Goal: Book appointment/travel/reservation

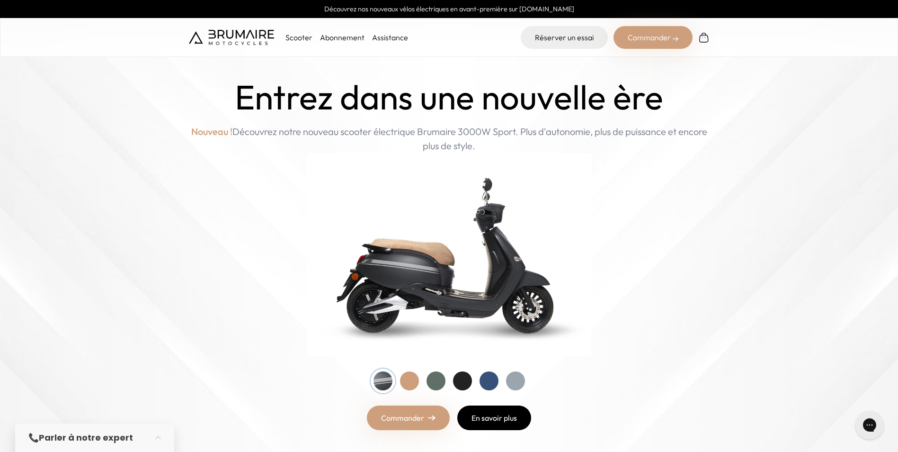
click at [466, 420] on link "En savoir plus" at bounding box center [494, 417] width 74 height 25
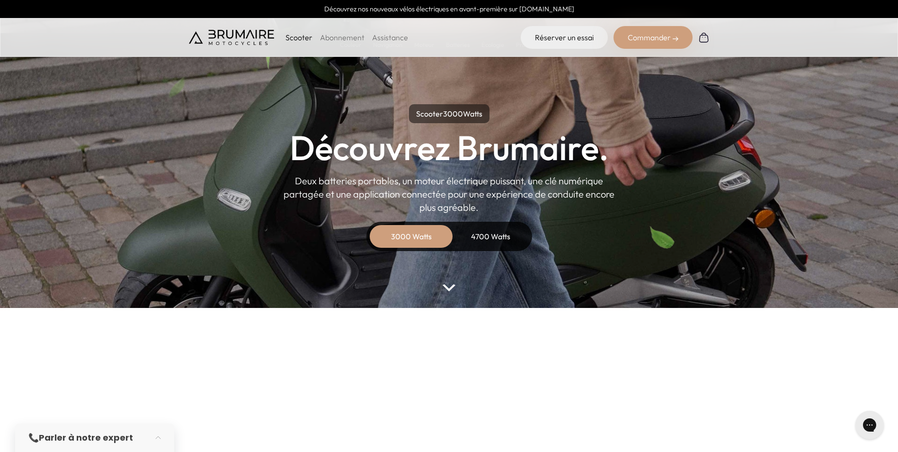
click at [483, 241] on div "4700 Watts" at bounding box center [491, 236] width 76 height 23
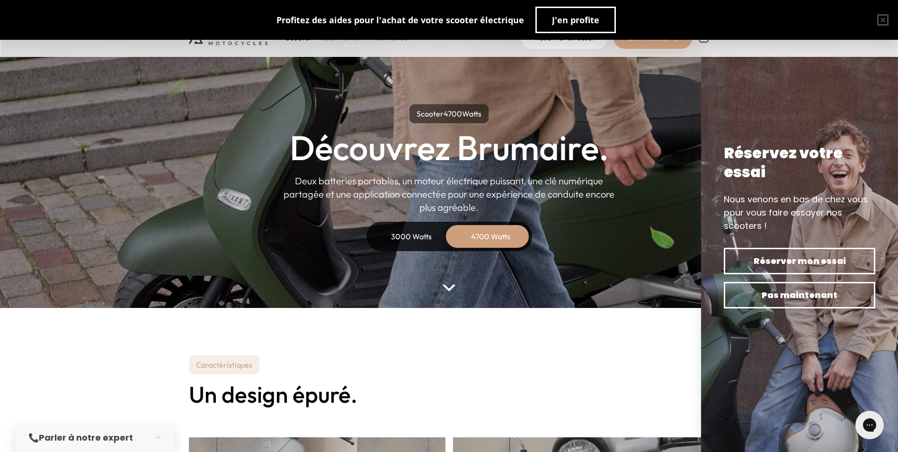
click at [400, 239] on div "3000 Watts" at bounding box center [412, 236] width 76 height 23
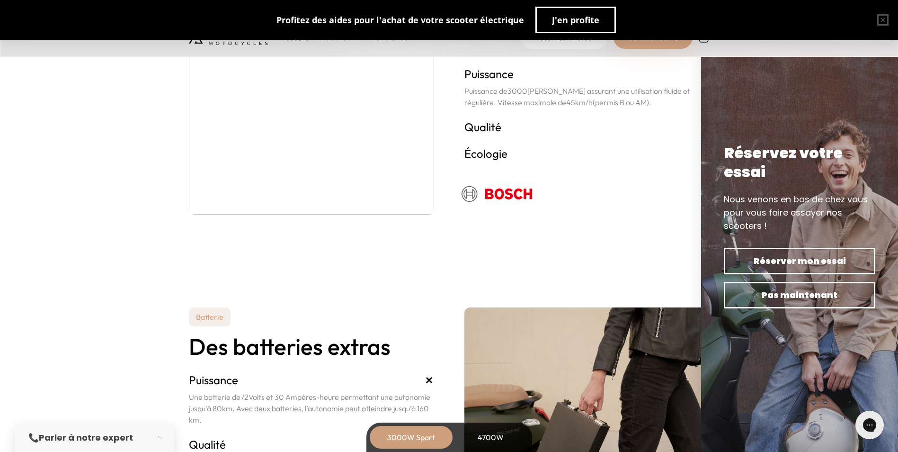
scroll to position [1894, 0]
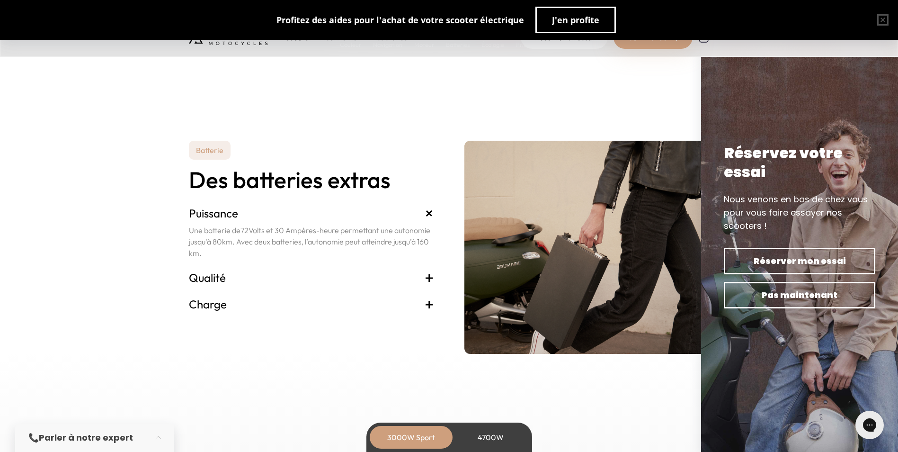
click at [210, 303] on h3 "Charge +" at bounding box center [311, 303] width 245 height 15
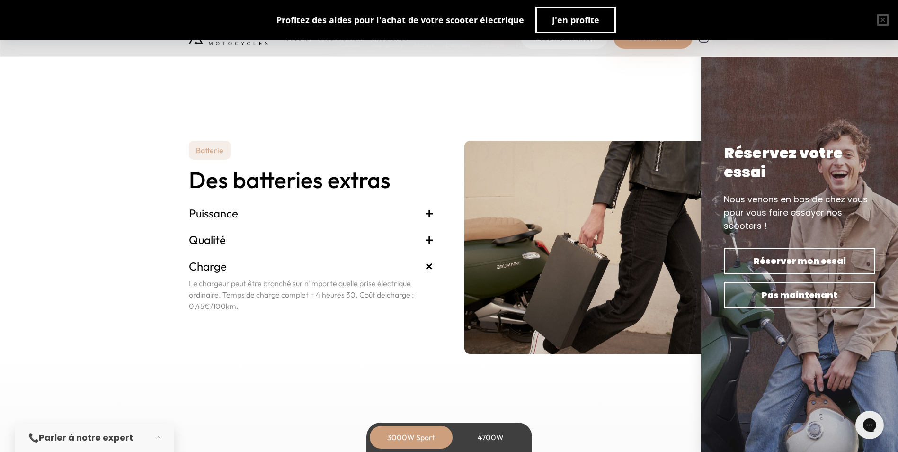
click at [214, 240] on h3 "Qualité +" at bounding box center [311, 239] width 245 height 15
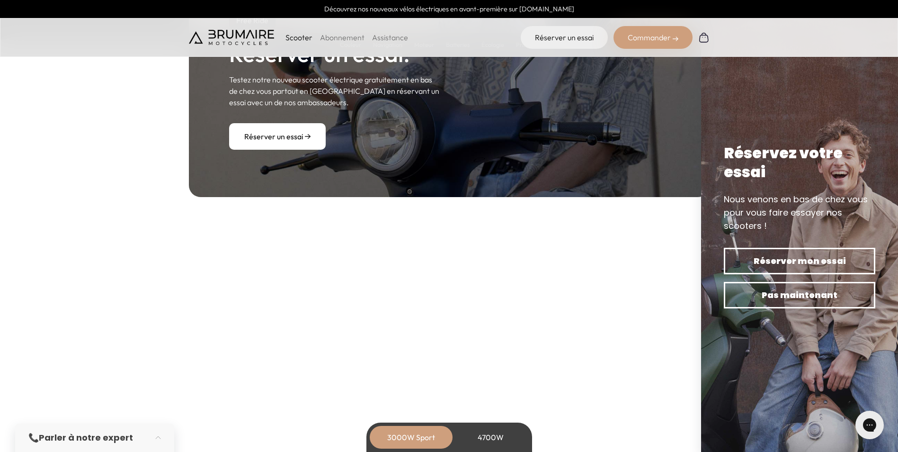
scroll to position [2982, 0]
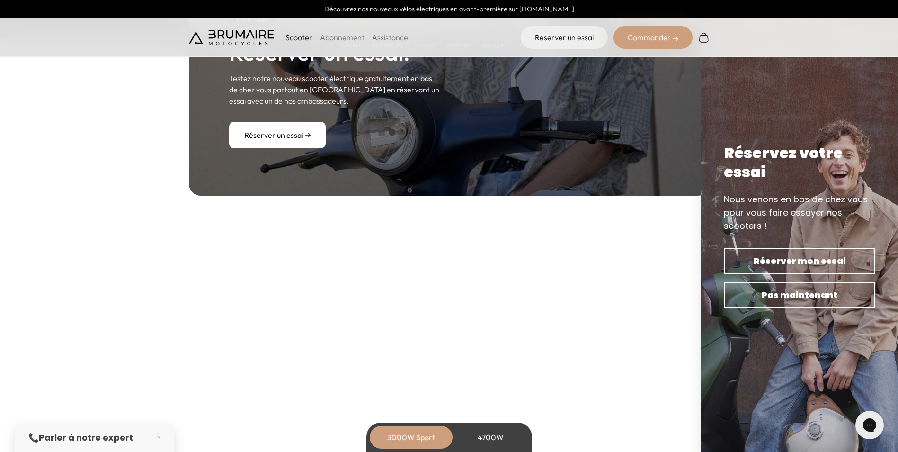
click at [260, 138] on link "Réserver un essai" at bounding box center [277, 135] width 97 height 27
